Goal: Check status: Check status

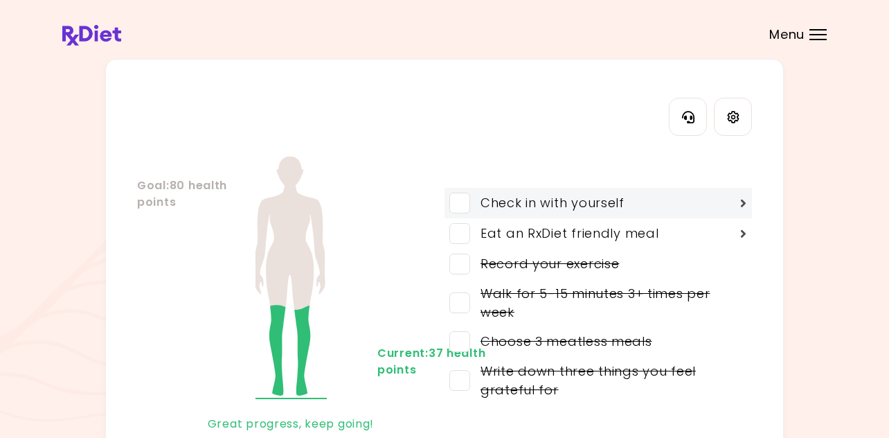
click at [460, 201] on span at bounding box center [459, 202] width 21 height 21
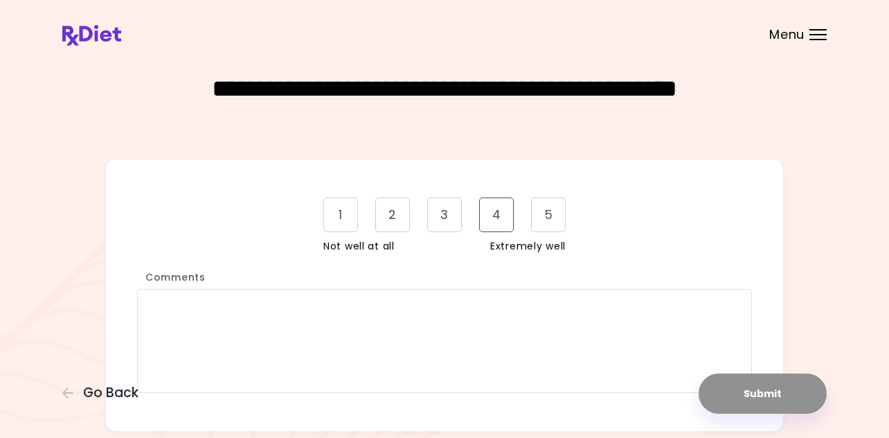
click at [489, 216] on div "4" at bounding box center [496, 214] width 35 height 35
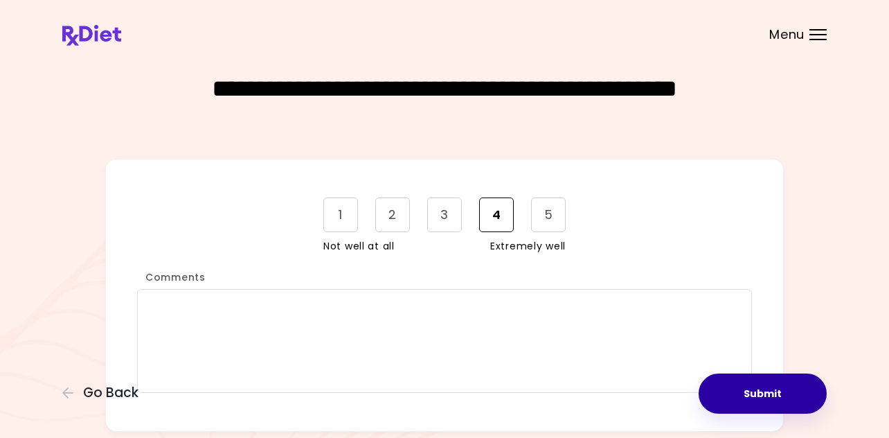
click at [746, 395] on button "Submit" at bounding box center [763, 393] width 128 height 40
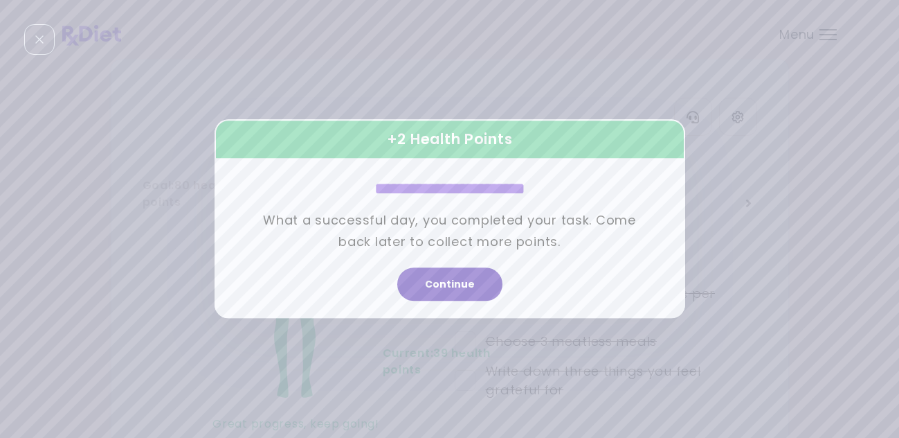
click at [466, 282] on button "Continue" at bounding box center [449, 284] width 105 height 33
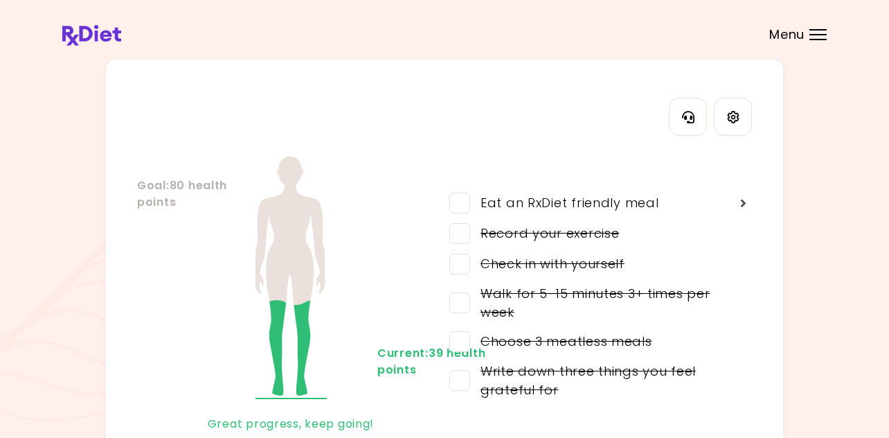
click at [780, 34] on span "Menu" at bounding box center [786, 34] width 35 height 12
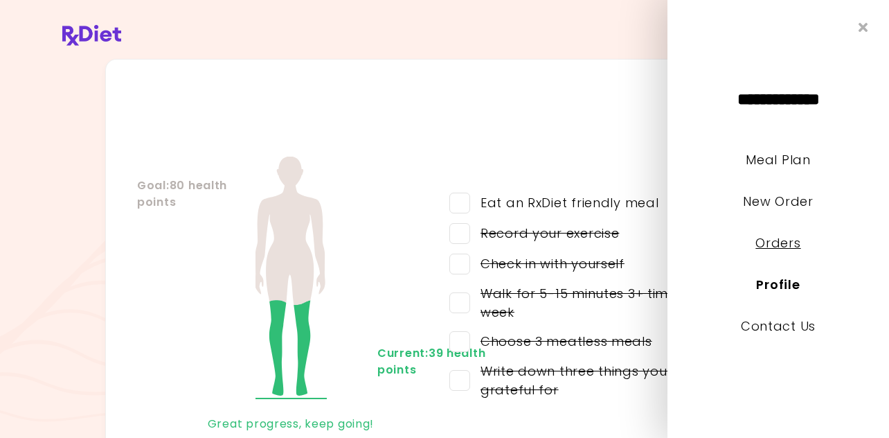
click at [775, 245] on link "Orders" at bounding box center [777, 242] width 45 height 17
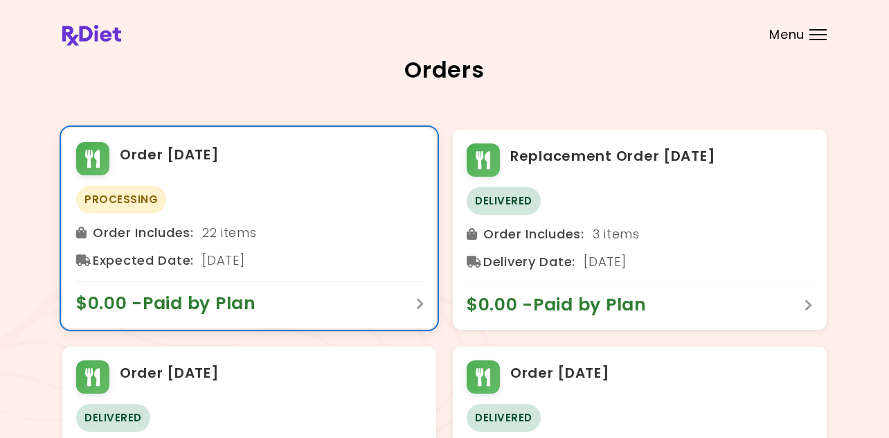
click at [197, 303] on span "$0.00 - Paid by Plan" at bounding box center [173, 303] width 194 height 22
